Goal: Navigation & Orientation: Find specific page/section

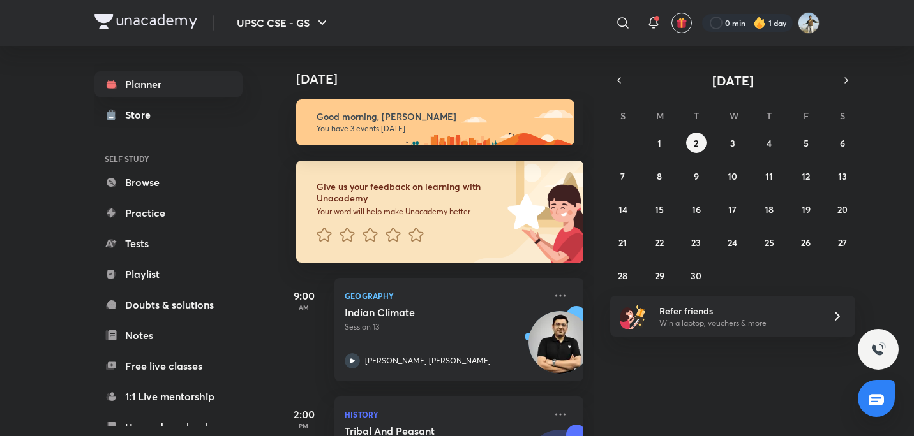
drag, startPoint x: 412, startPoint y: 263, endPoint x: 408, endPoint y: 179, distance: 83.7
drag, startPoint x: 408, startPoint y: 179, endPoint x: 226, endPoint y: 232, distance: 188.6
click at [226, 232] on link "Tests" at bounding box center [168, 244] width 148 height 26
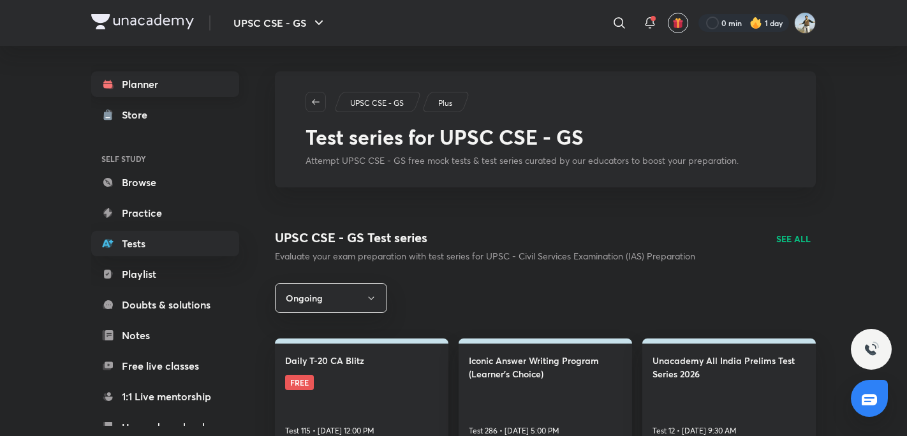
click at [174, 93] on link "Planner" at bounding box center [165, 84] width 148 height 26
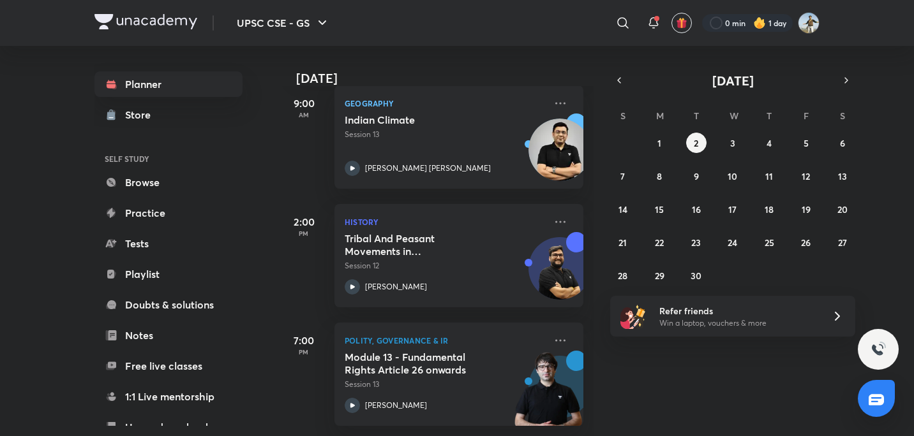
scroll to position [202, 0]
